Goal: Information Seeking & Learning: Check status

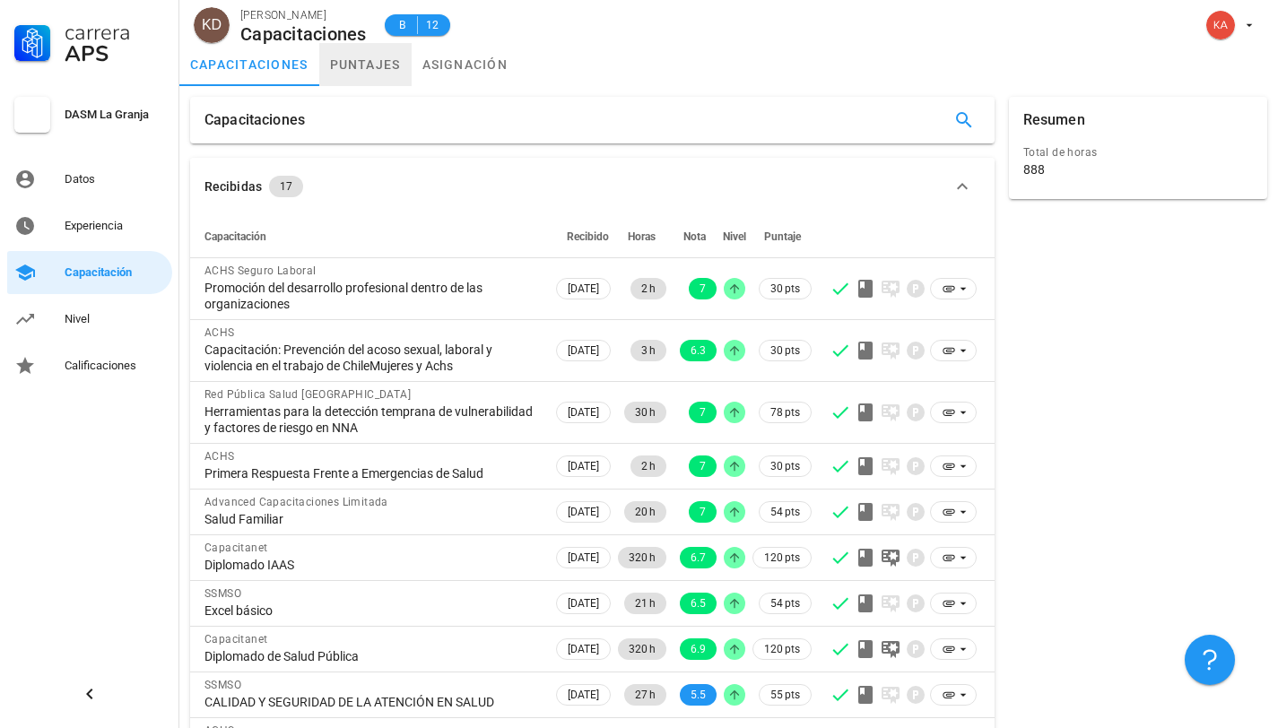
click at [382, 64] on link "puntajes" at bounding box center [365, 64] width 92 height 43
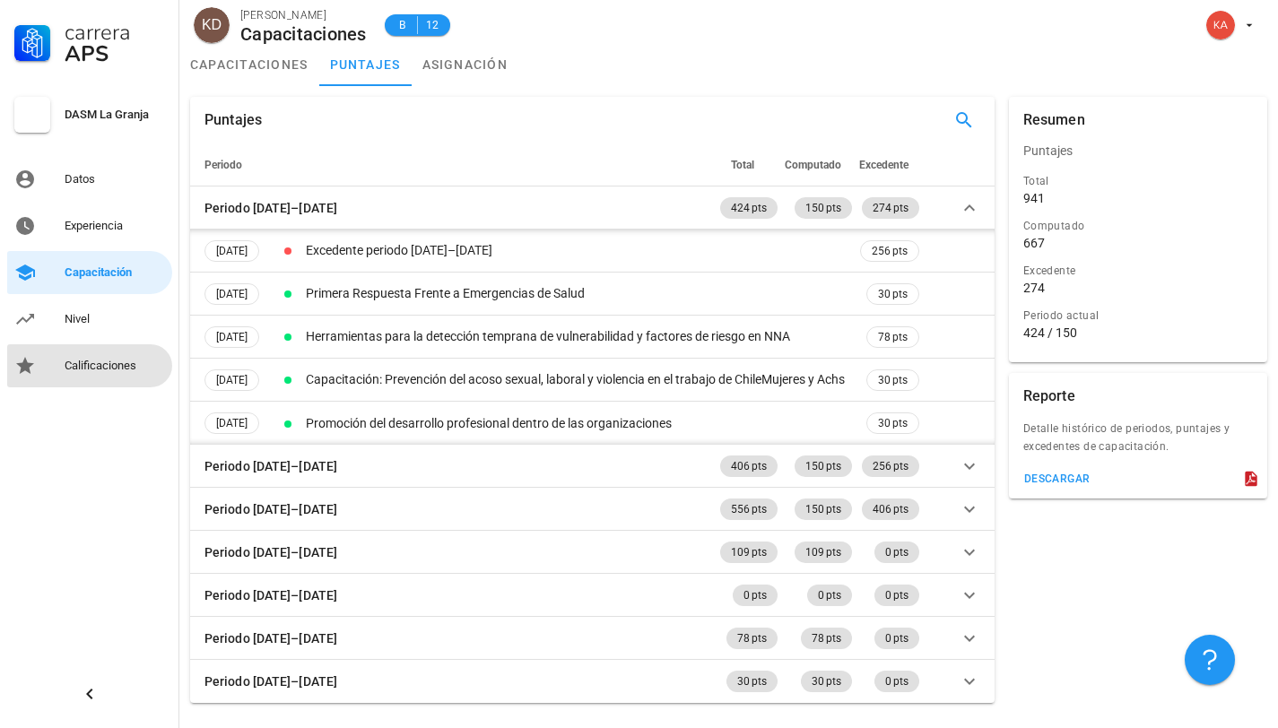
click at [104, 378] on div "Calificaciones" at bounding box center [115, 366] width 100 height 29
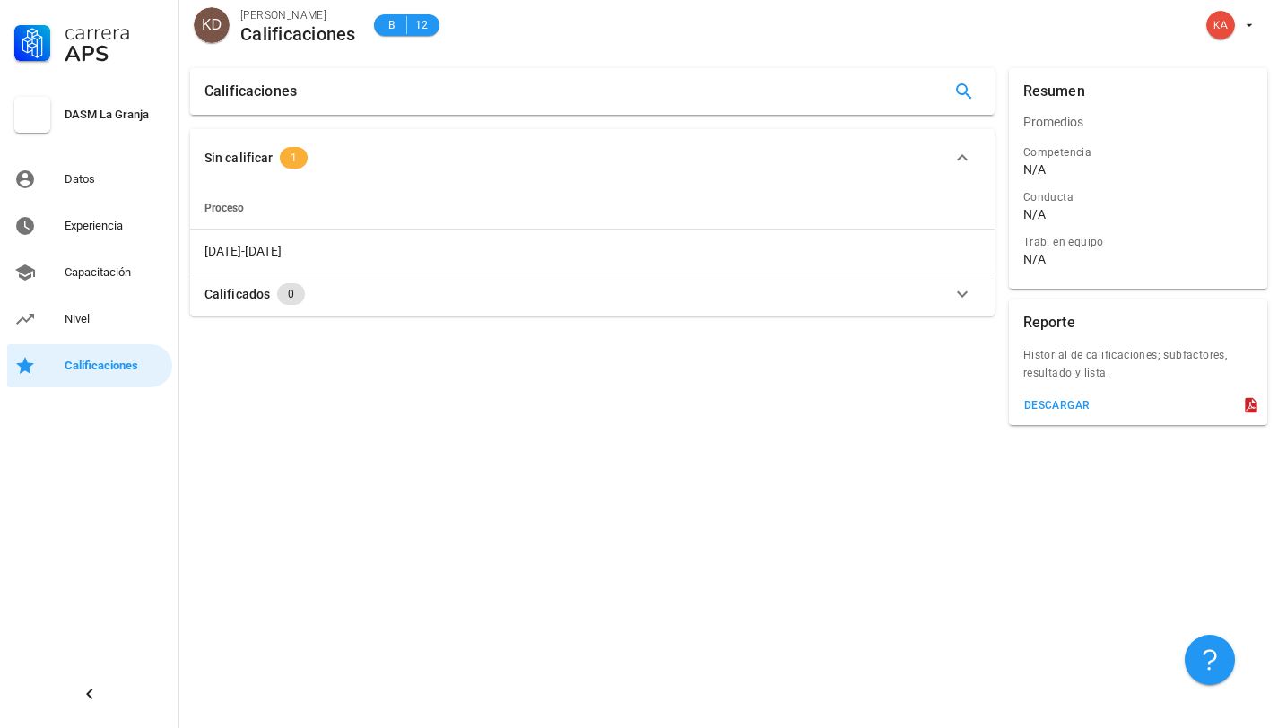
click at [291, 152] on span "1" at bounding box center [294, 158] width 6 height 22
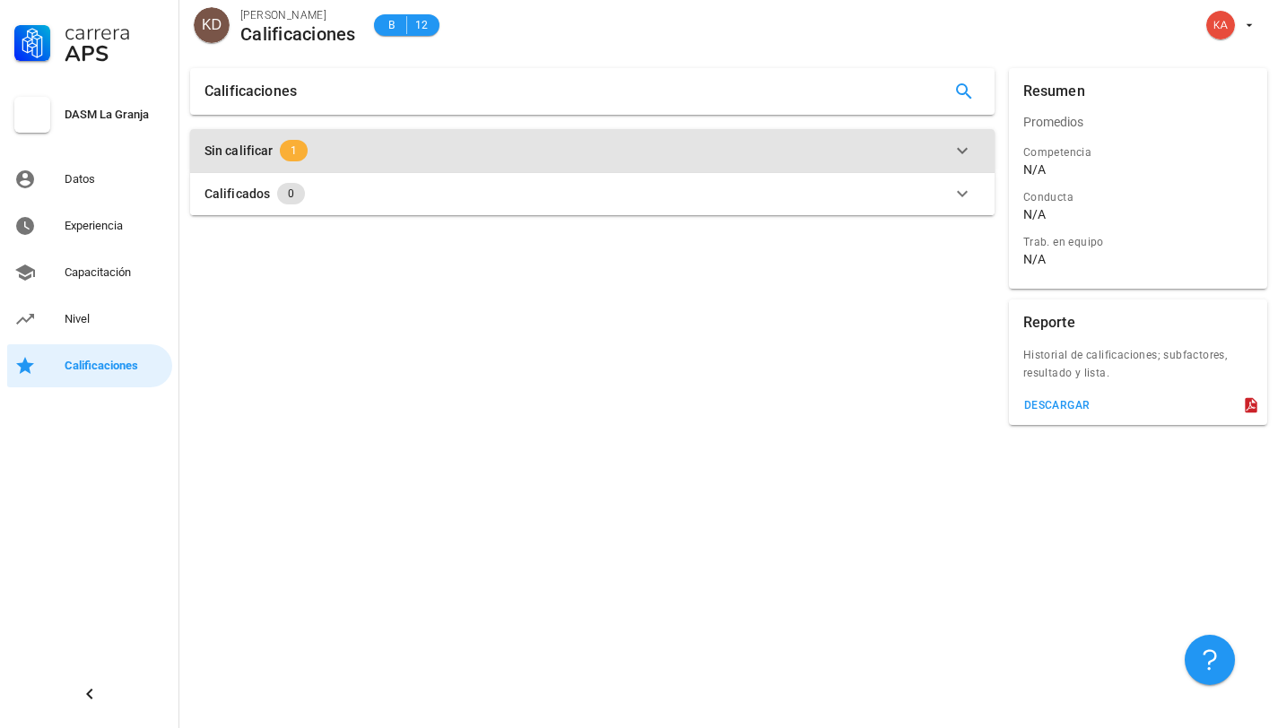
click at [300, 143] on span "1" at bounding box center [294, 151] width 28 height 22
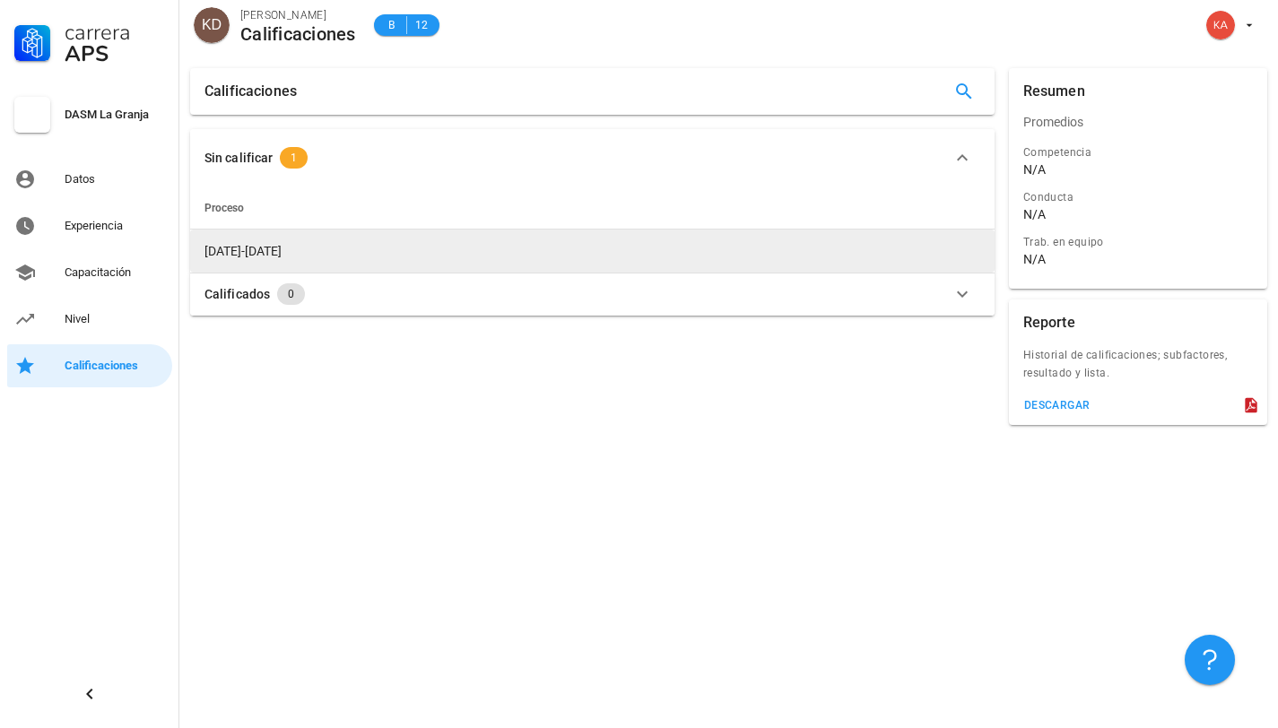
click at [262, 252] on span "[DATE]-[DATE]" at bounding box center [242, 251] width 77 height 14
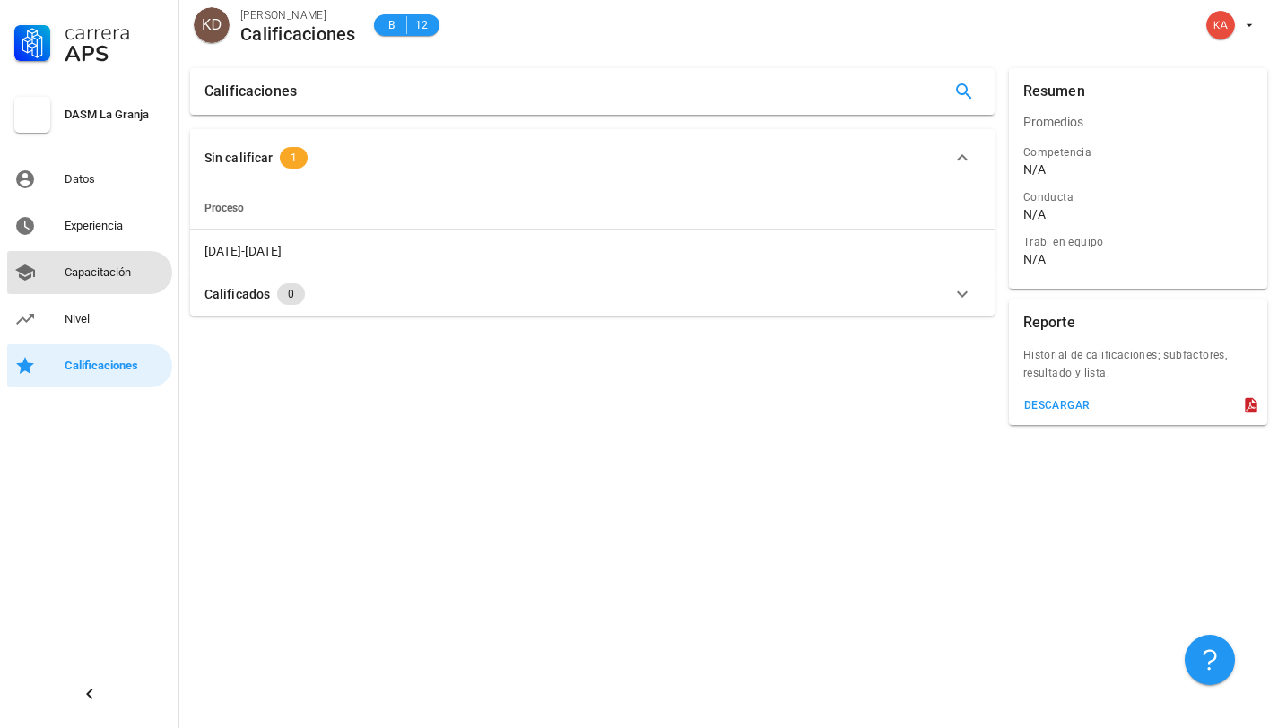
click at [109, 269] on div "Capacitación" at bounding box center [115, 272] width 100 height 14
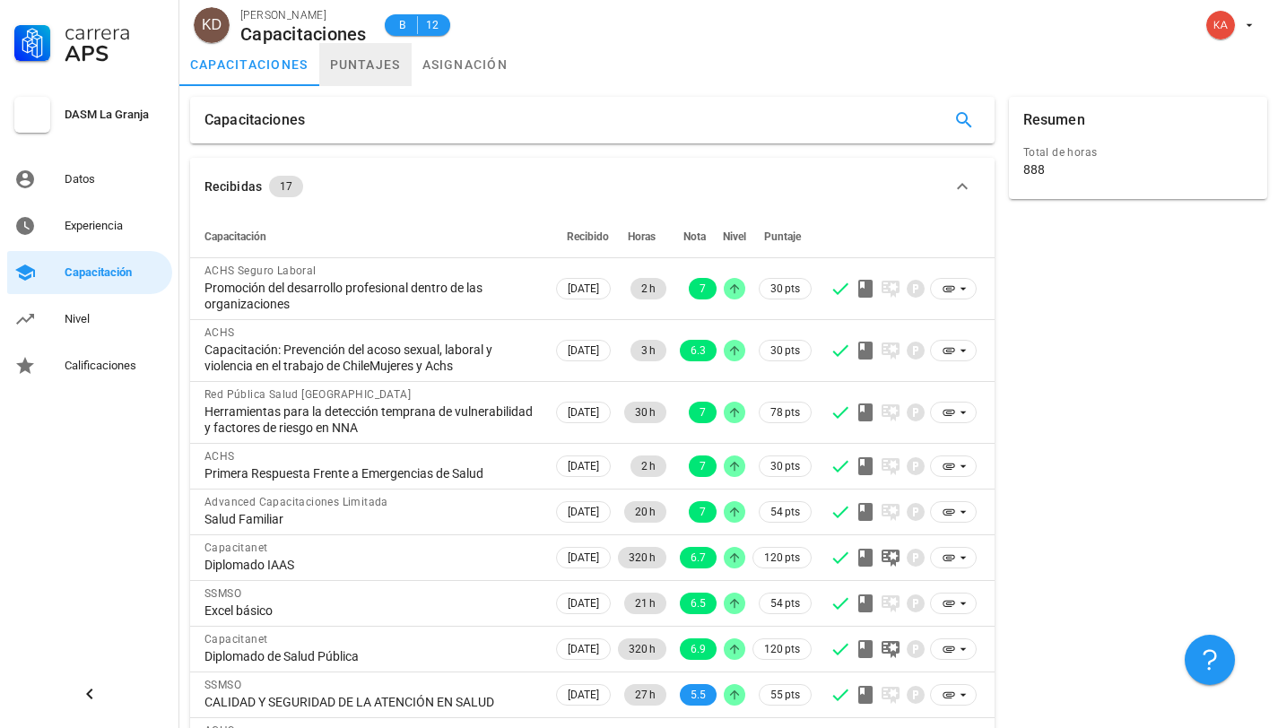
click at [384, 61] on link "puntajes" at bounding box center [365, 64] width 92 height 43
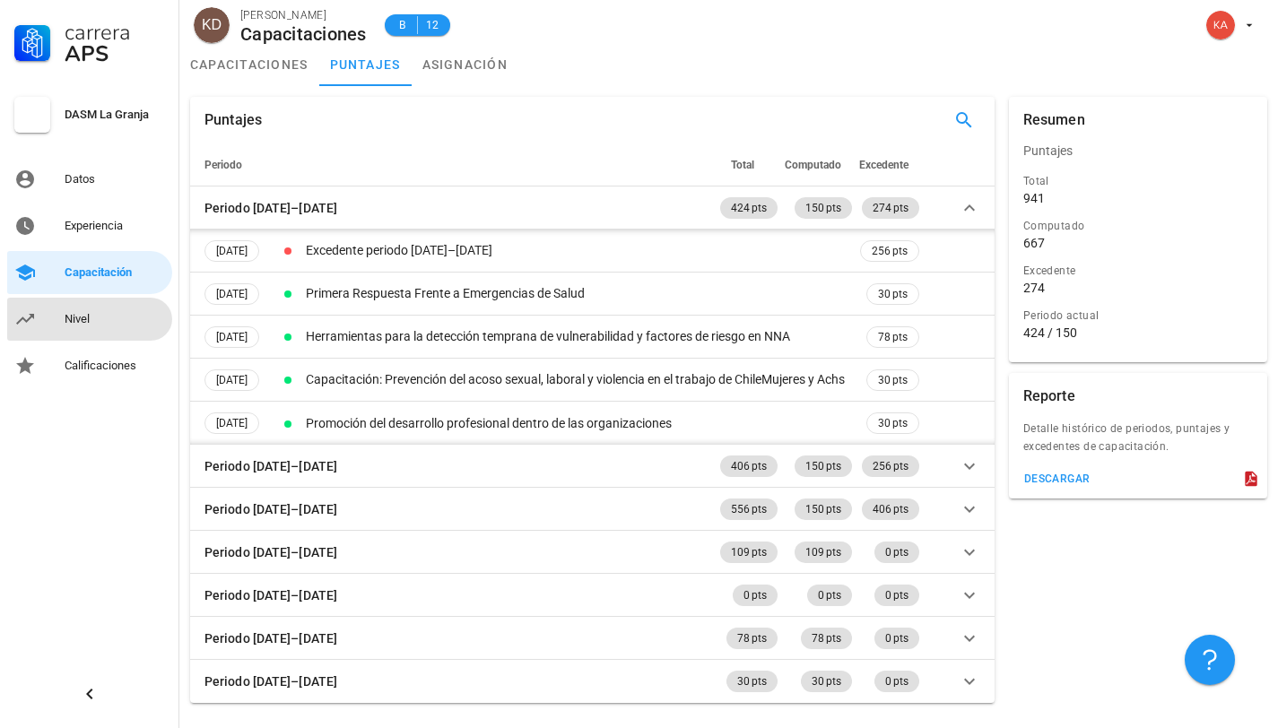
drag, startPoint x: 63, startPoint y: 314, endPoint x: 78, endPoint y: 312, distance: 15.4
click at [63, 314] on link "Nivel" at bounding box center [89, 319] width 165 height 43
